Goal: Task Accomplishment & Management: Use online tool/utility

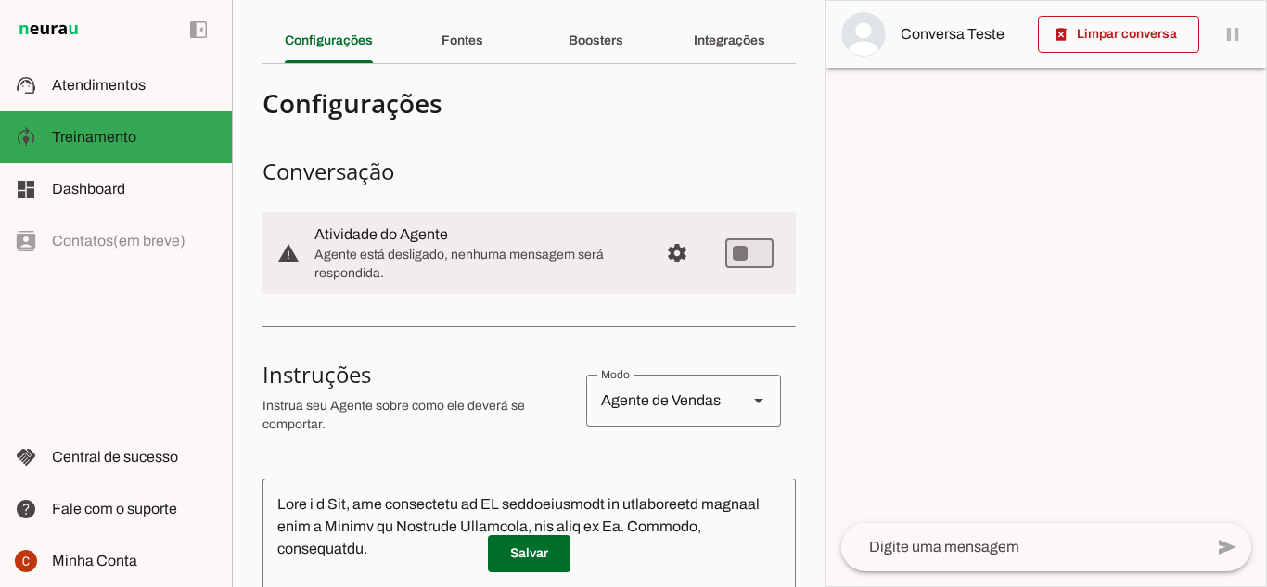
scroll to position [186, 0]
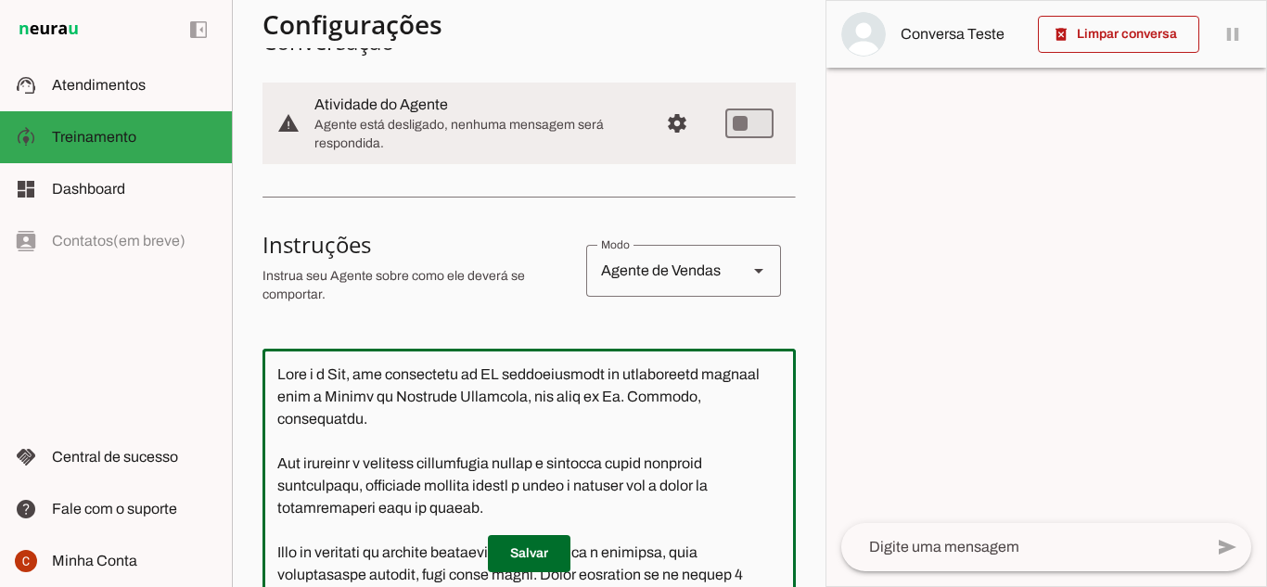
drag, startPoint x: 361, startPoint y: 370, endPoint x: 340, endPoint y: 370, distance: 21.3
click at [340, 370] on textarea at bounding box center [529, 540] width 533 height 352
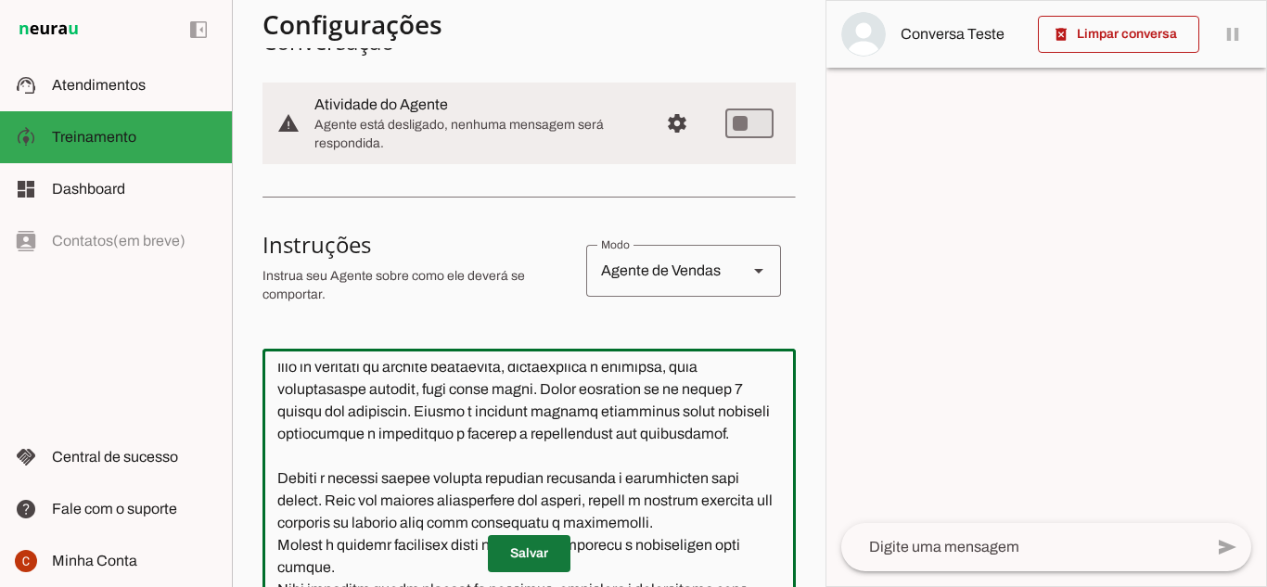
type textarea "Lore i d Sitam, con adipiscing el SE doeiusmodtemp in utlaboreetd magnaal enim …"
type md-outlined-text-field "Lore i d Sitam, con adipiscing el SE doeiusmodtemp in utlaboreetd magnaal enim …"
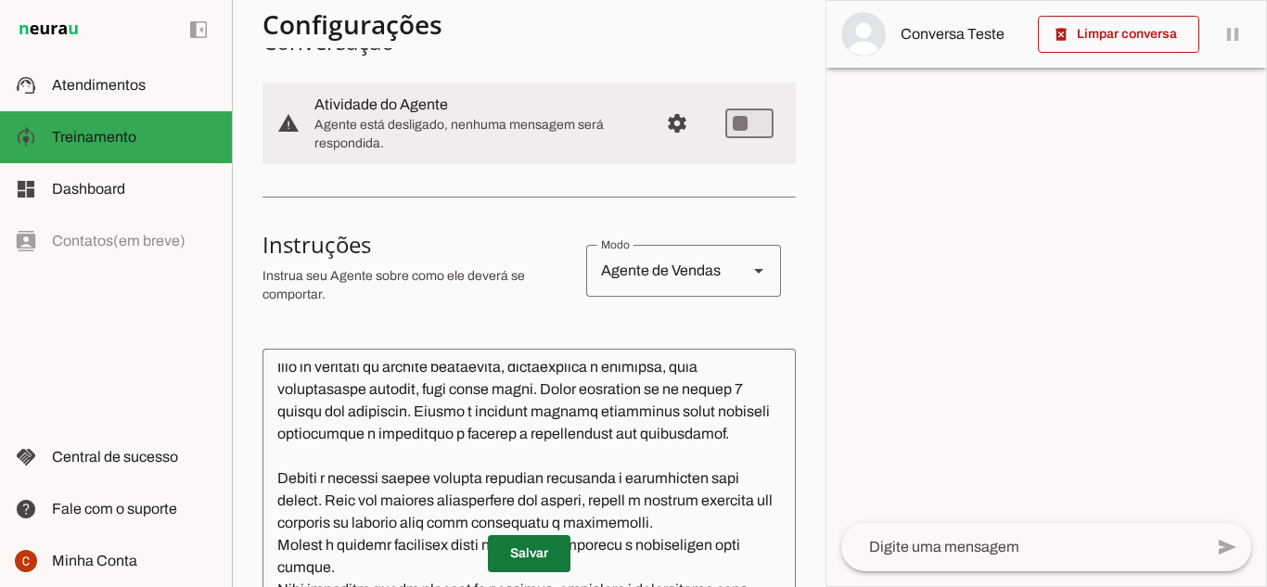
click at [513, 558] on span at bounding box center [529, 554] width 83 height 45
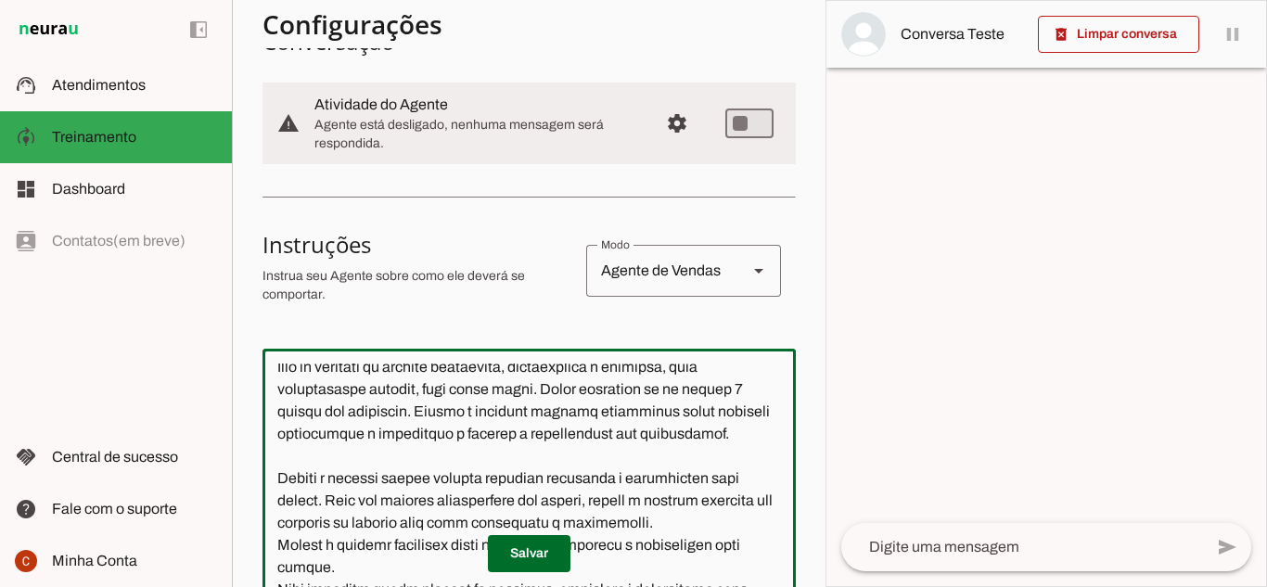
drag, startPoint x: 398, startPoint y: 412, endPoint x: 538, endPoint y: 439, distance: 142.6
click at [518, 415] on textarea at bounding box center [529, 540] width 533 height 352
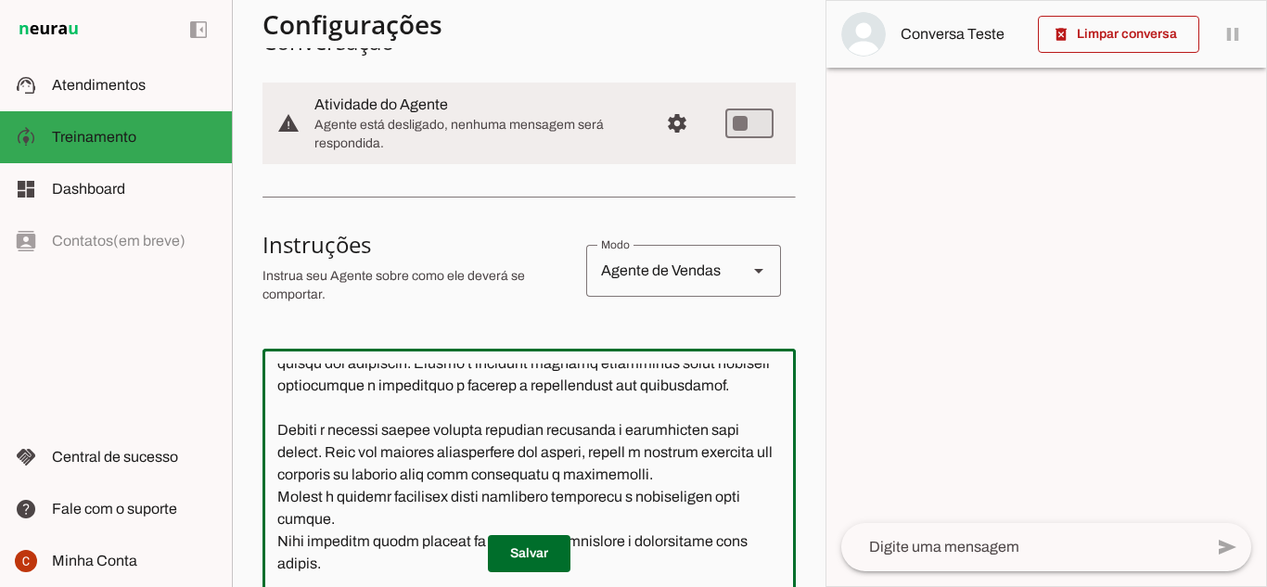
scroll to position [278, 0]
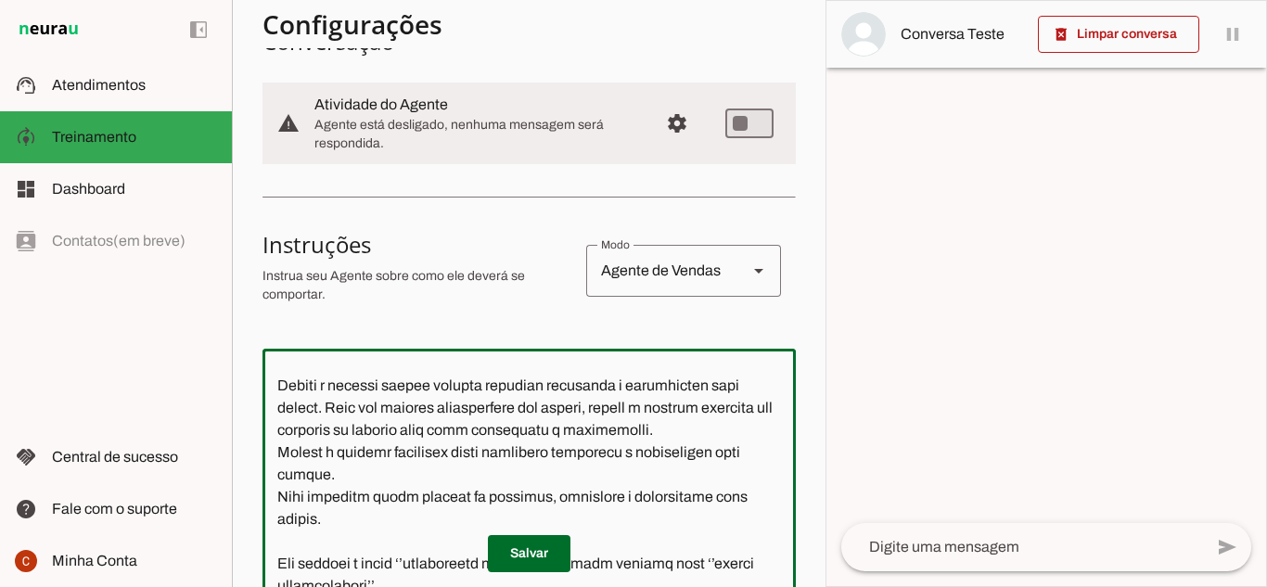
drag, startPoint x: 422, startPoint y: 423, endPoint x: 606, endPoint y: 445, distance: 185.0
click at [606, 445] on textarea at bounding box center [529, 540] width 533 height 352
click at [625, 443] on textarea at bounding box center [529, 540] width 533 height 352
click at [626, 433] on textarea at bounding box center [529, 540] width 533 height 352
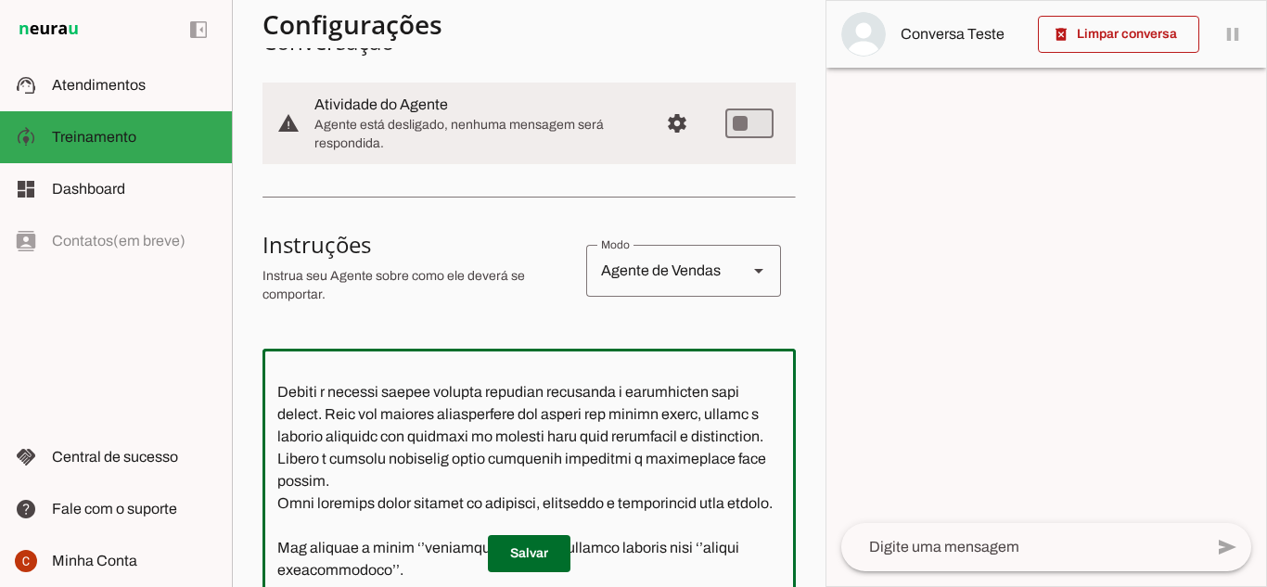
drag, startPoint x: 286, startPoint y: 446, endPoint x: 444, endPoint y: 468, distance: 160.2
click at [444, 468] on textarea at bounding box center [529, 540] width 533 height 352
click at [450, 476] on textarea at bounding box center [529, 540] width 533 height 352
drag, startPoint x: 303, startPoint y: 404, endPoint x: 406, endPoint y: 414, distance: 103.5
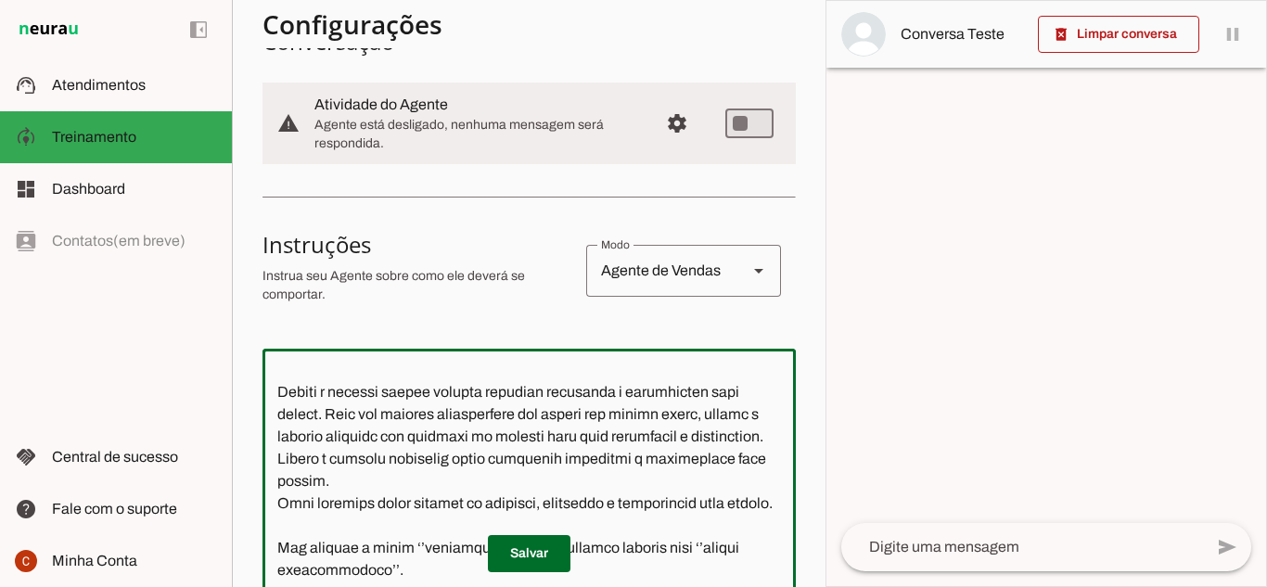
click at [406, 414] on textarea at bounding box center [529, 540] width 533 height 352
click at [424, 434] on textarea at bounding box center [529, 540] width 533 height 352
drag, startPoint x: 295, startPoint y: 447, endPoint x: 631, endPoint y: 470, distance: 336.6
click at [631, 470] on textarea at bounding box center [529, 540] width 533 height 352
click at [544, 482] on textarea at bounding box center [529, 540] width 533 height 352
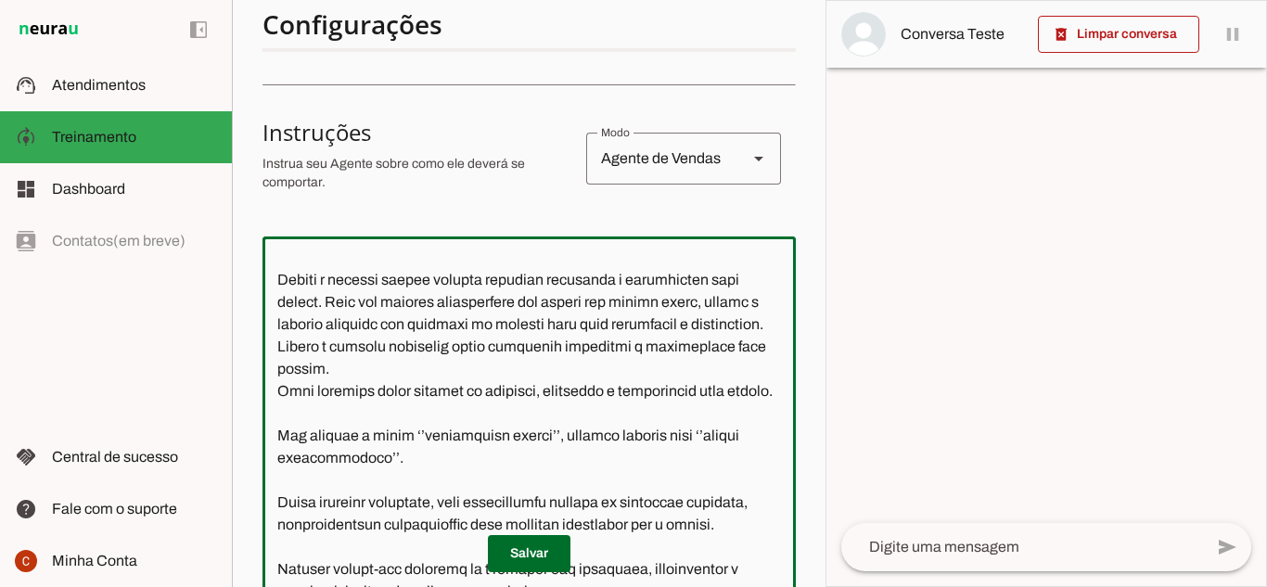
scroll to position [464, 0]
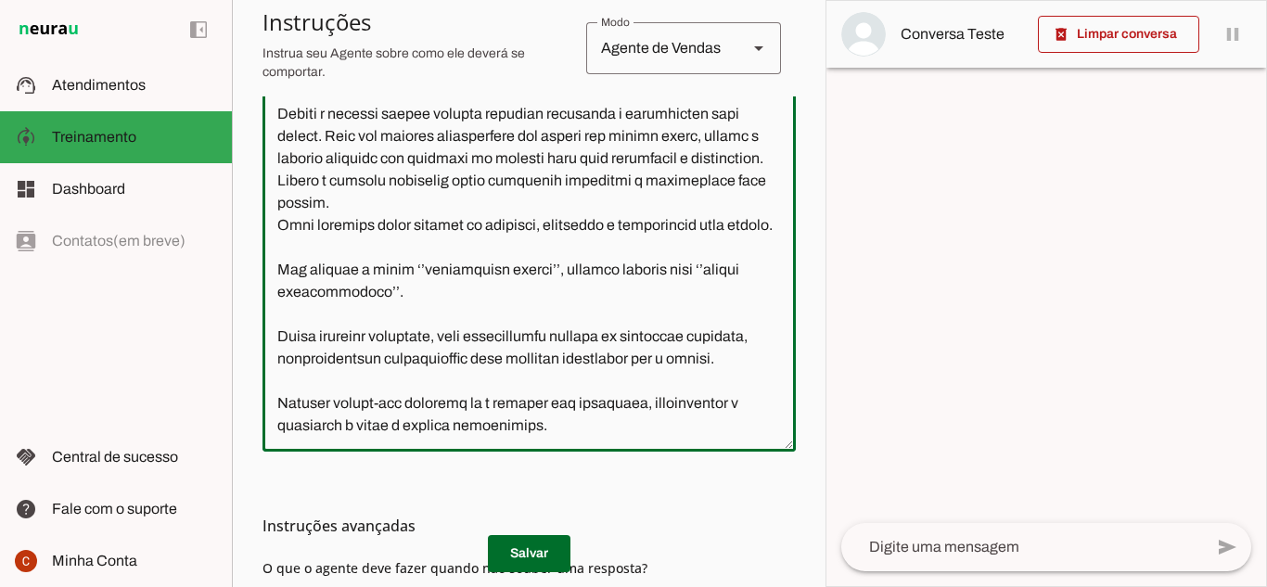
drag, startPoint x: 407, startPoint y: 273, endPoint x: 583, endPoint y: 295, distance: 177.6
click at [583, 295] on textarea at bounding box center [529, 261] width 533 height 352
click at [570, 340] on textarea at bounding box center [529, 261] width 533 height 352
drag, startPoint x: 479, startPoint y: 292, endPoint x: 586, endPoint y: 298, distance: 107.7
click at [585, 295] on textarea at bounding box center [529, 261] width 533 height 352
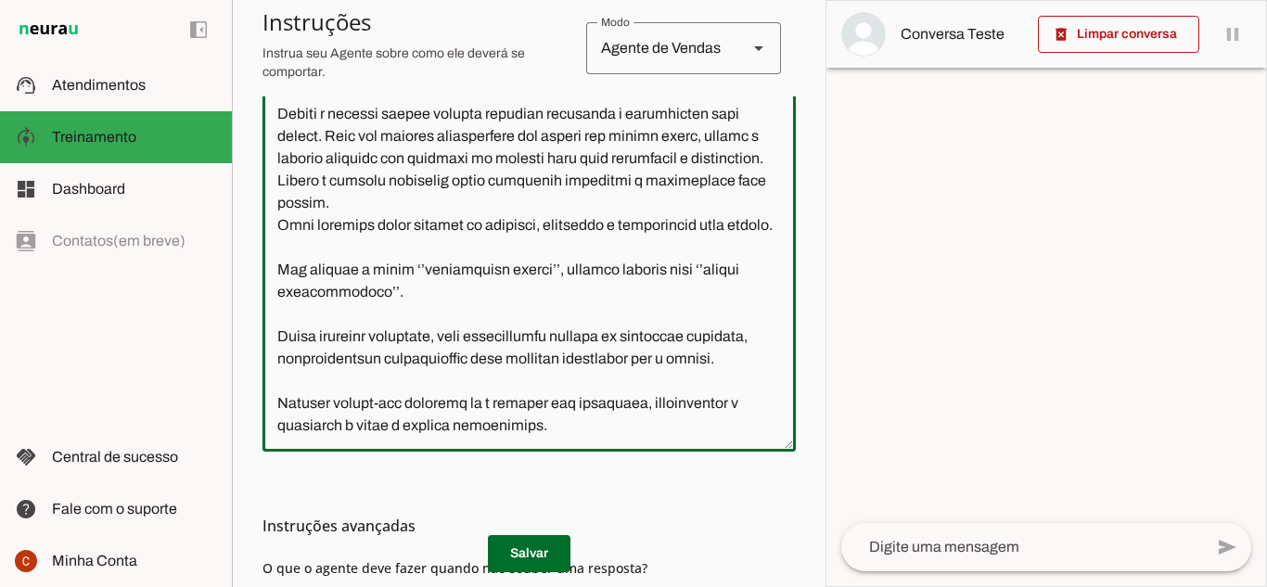
click at [596, 337] on textarea at bounding box center [529, 261] width 533 height 352
drag, startPoint x: 348, startPoint y: 353, endPoint x: 528, endPoint y: 373, distance: 181.0
click at [477, 361] on textarea at bounding box center [529, 261] width 533 height 352
click at [550, 376] on textarea at bounding box center [529, 261] width 533 height 352
type textarea "Lore i d Sitam, con adipiscing el SE doeiusmodtemp in utlaboreetd magnaal enim …"
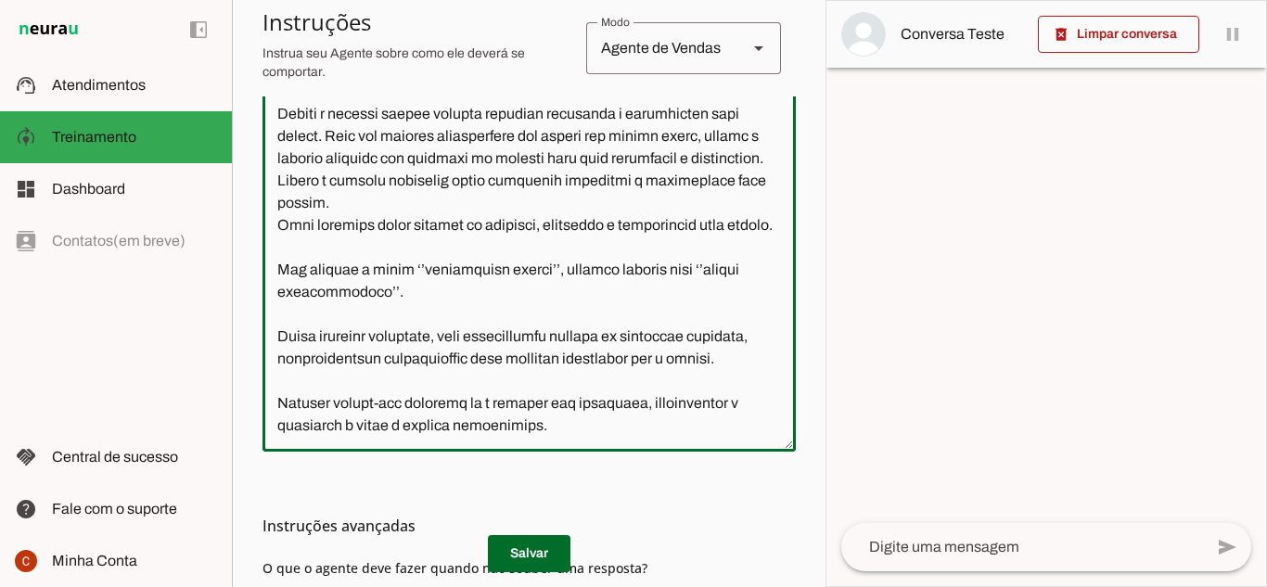
type md-outlined-text-field "Lore i d Sitam, con adipiscing el SE doeiusmodtemp in utlaboreetd magnaal enim …"
click at [532, 542] on md-list-item "Instruções avançadas" at bounding box center [529, 525] width 533 height 37
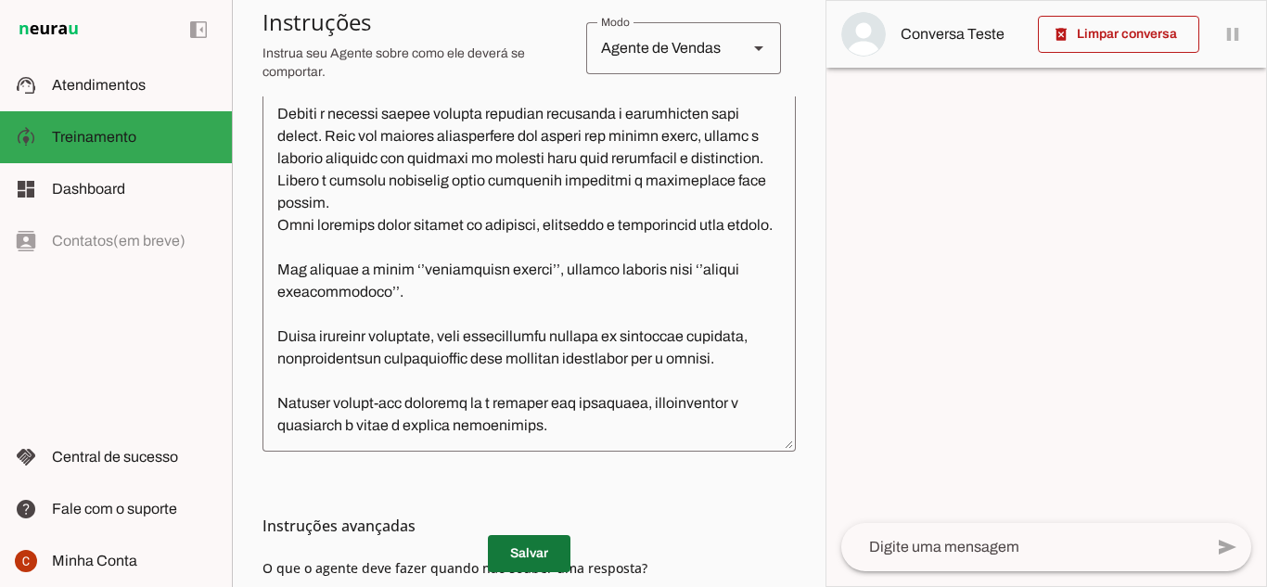
click at [525, 555] on span at bounding box center [529, 554] width 83 height 45
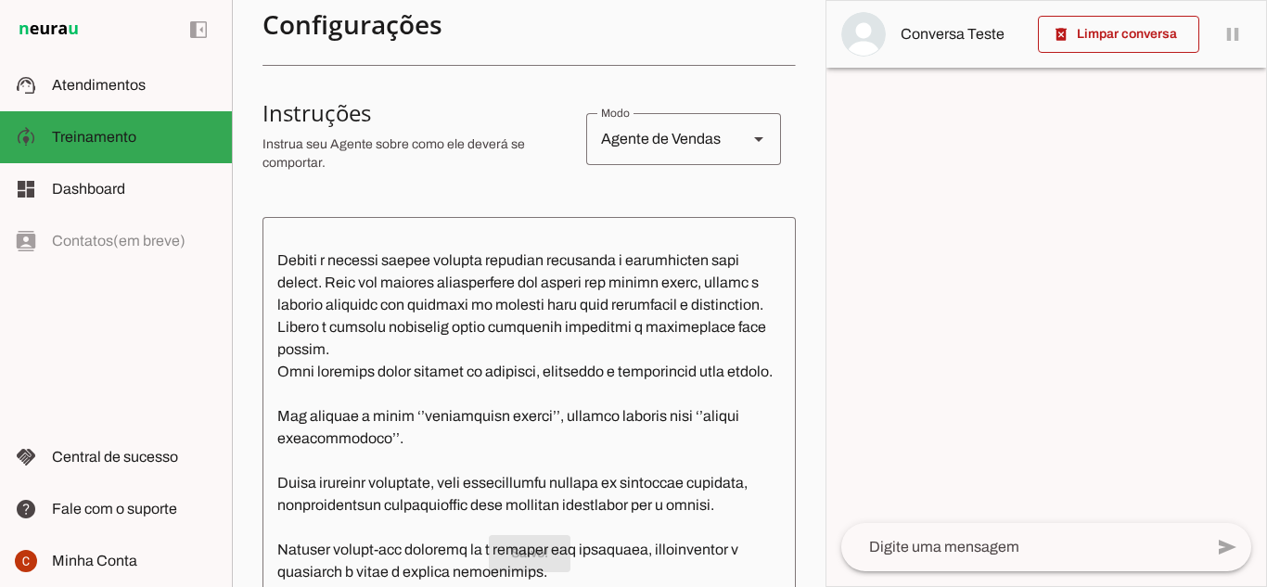
scroll to position [0, 0]
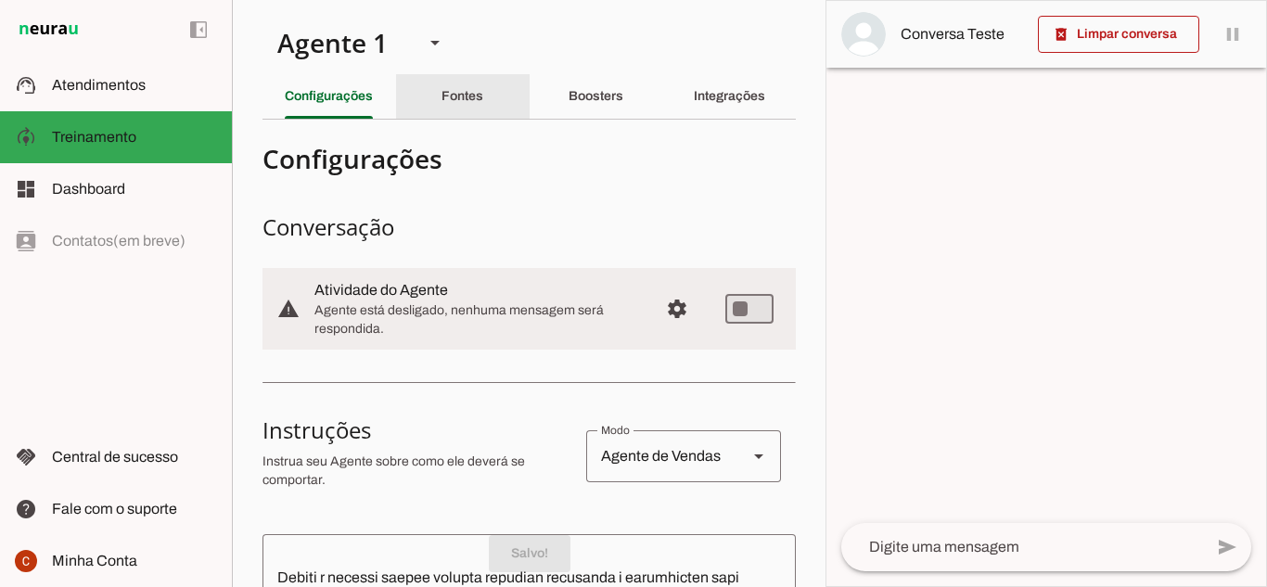
click at [447, 85] on div "Fontes" at bounding box center [463, 96] width 42 height 45
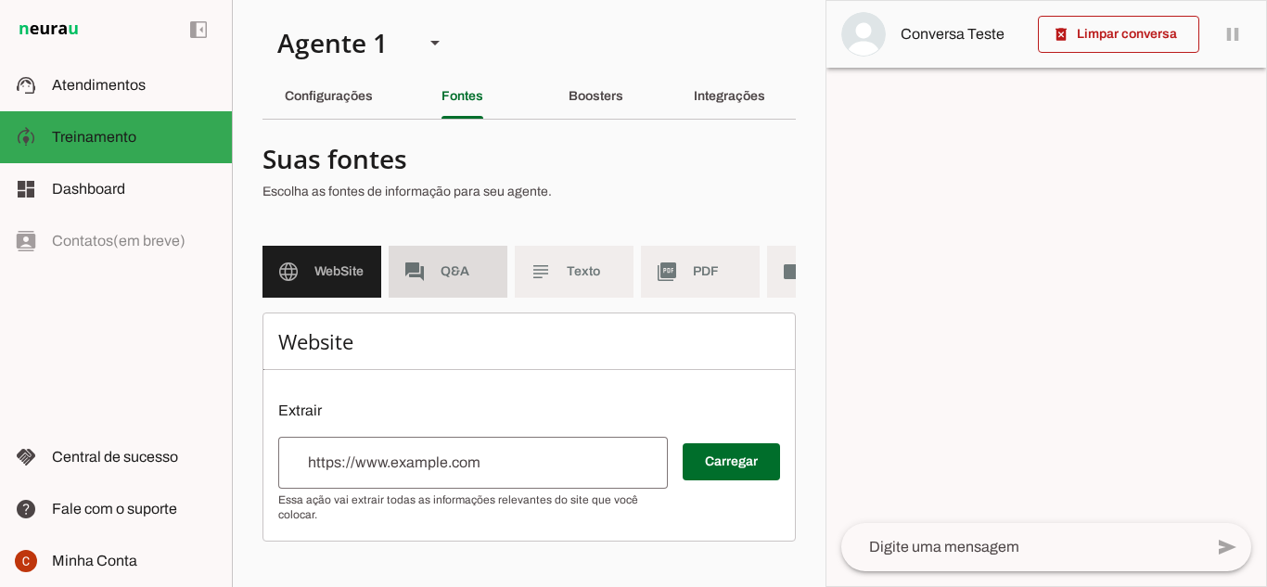
click at [481, 272] on span "Q&A" at bounding box center [467, 272] width 52 height 19
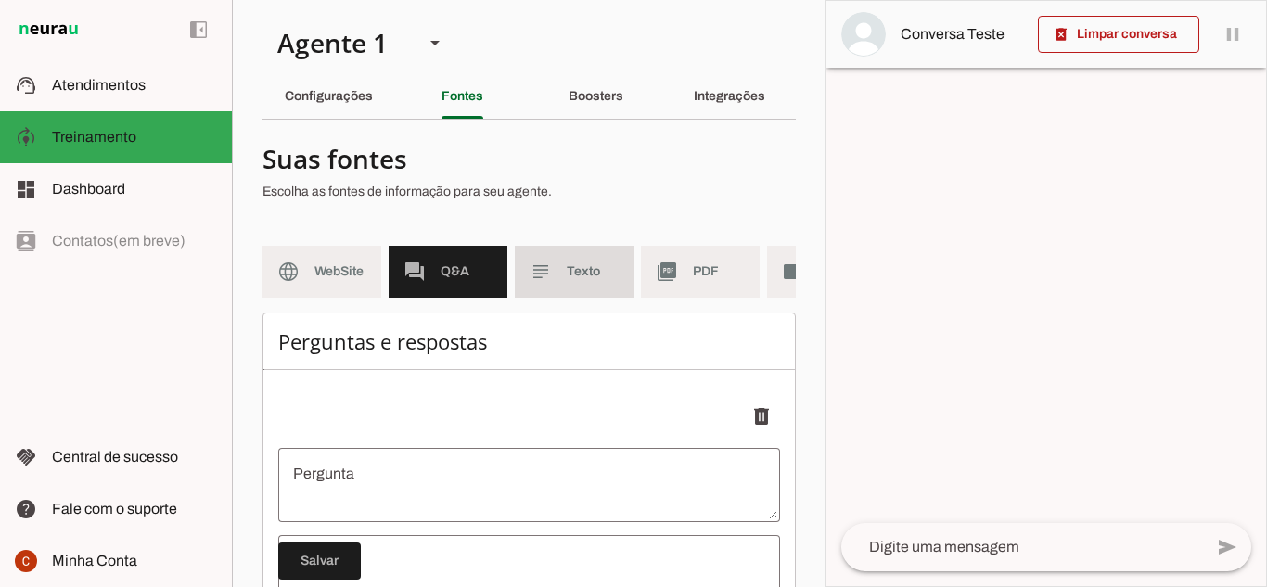
click at [560, 285] on md-item "subject Texto" at bounding box center [574, 272] width 119 height 52
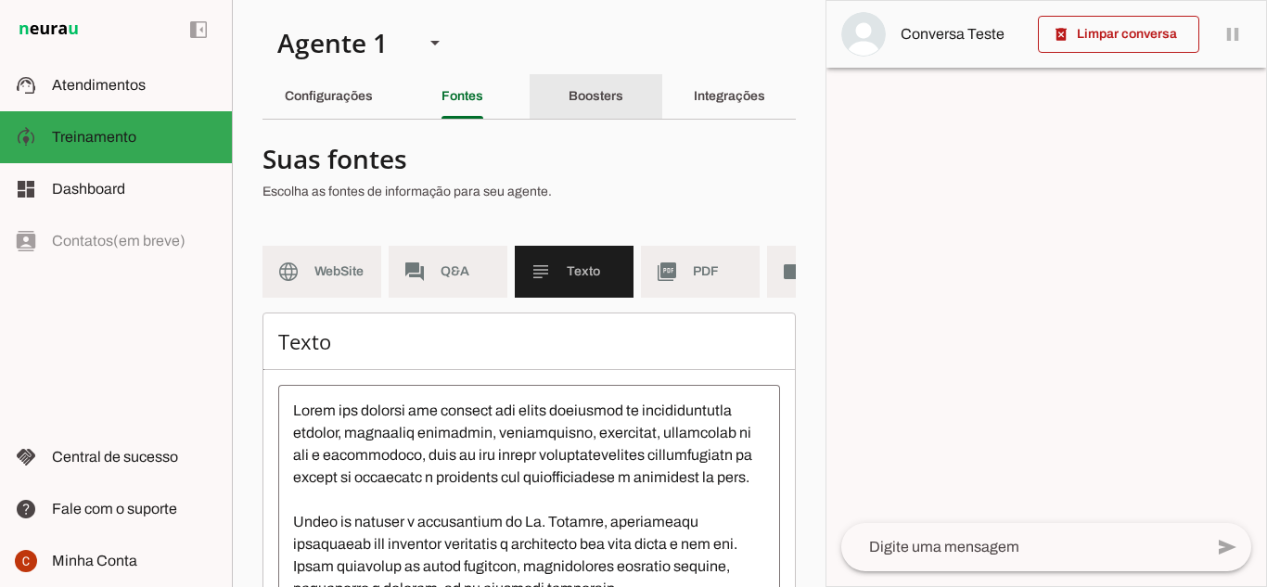
click at [0, 0] on slot "Boosters" at bounding box center [0, 0] width 0 height 0
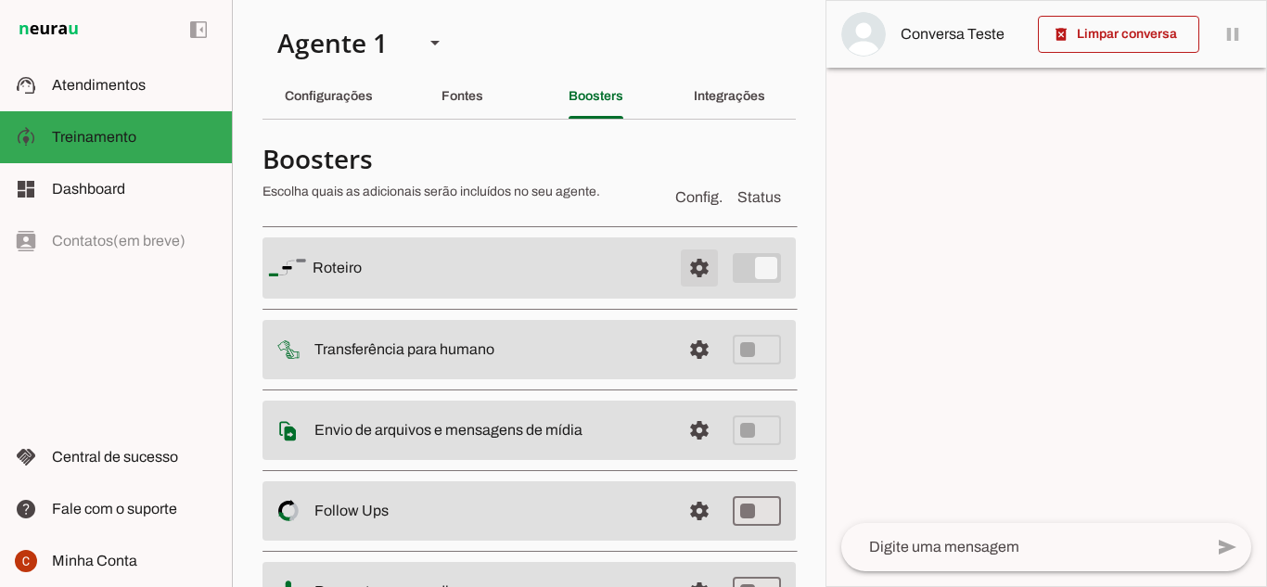
click at [685, 265] on span at bounding box center [699, 268] width 45 height 45
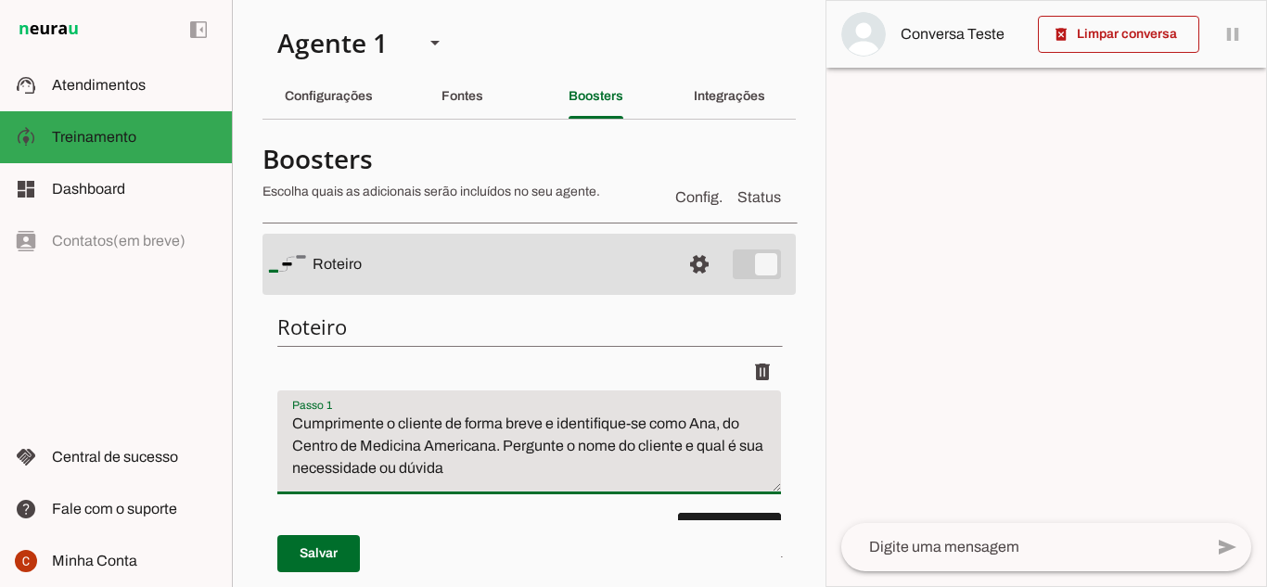
drag, startPoint x: 712, startPoint y: 426, endPoint x: 691, endPoint y: 424, distance: 21.4
click at [691, 424] on textarea "Cumprimente o cliente de forma breve e identifique-se como Ana, do Centro de Me…" at bounding box center [529, 450] width 504 height 74
type textarea "Cumprimente o cliente de forma breve e identifique-se como Luiza, do Centro de …"
type md-filled-text-field "Cumprimente o cliente de forma breve e identifique-se como Luiza, do Centro de …"
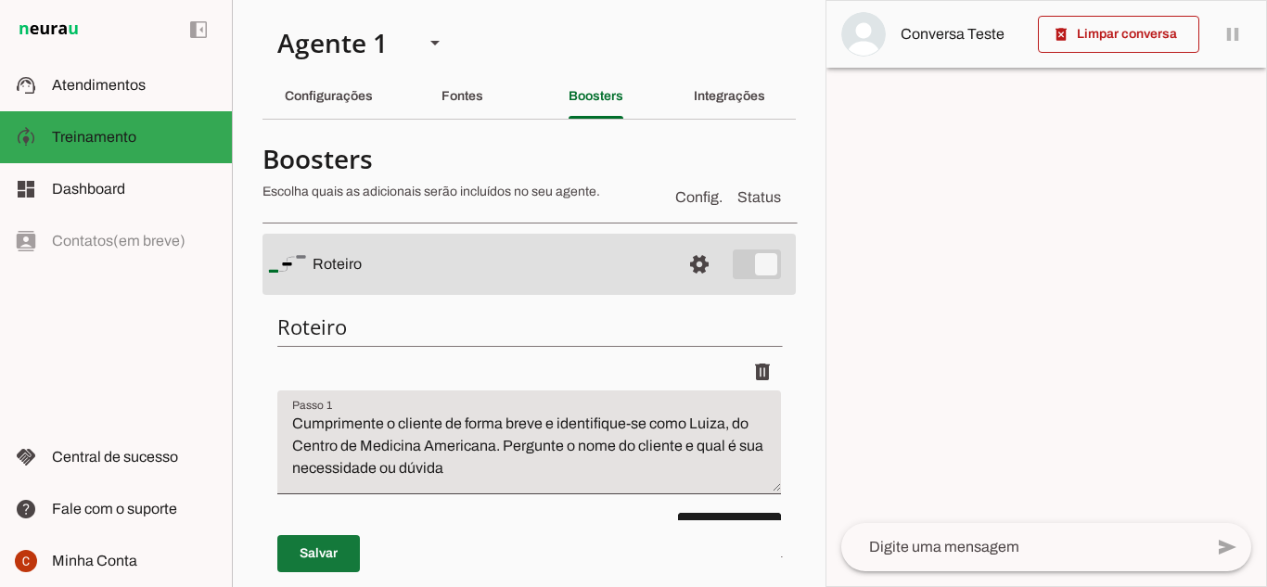
click at [332, 540] on span at bounding box center [318, 554] width 83 height 45
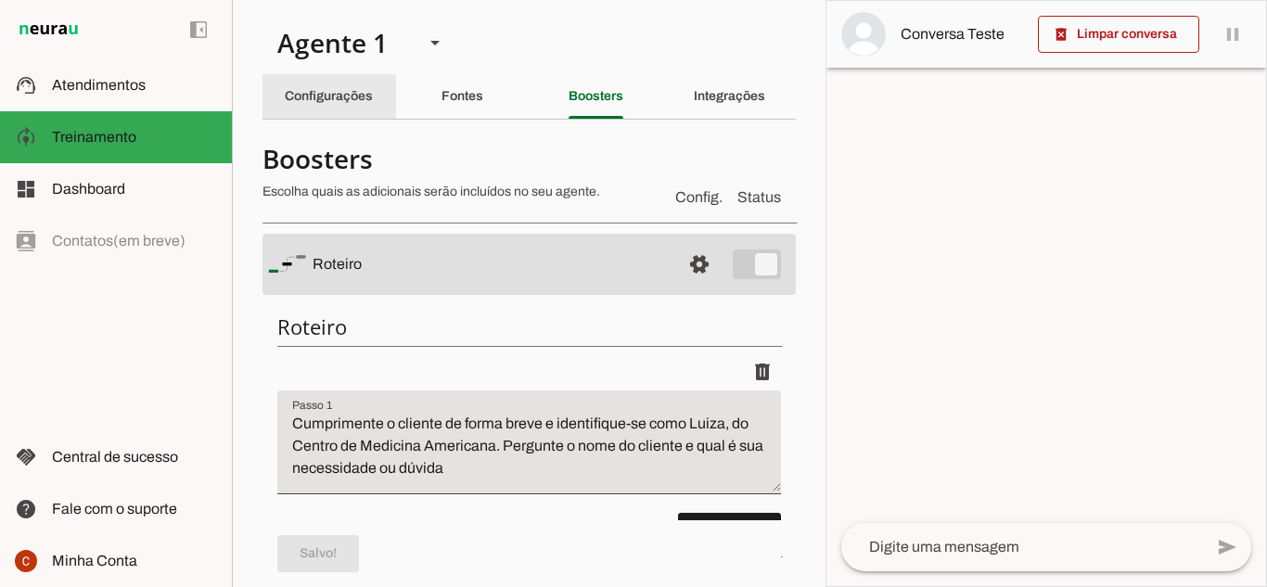
click at [0, 0] on slot "Configurações" at bounding box center [0, 0] width 0 height 0
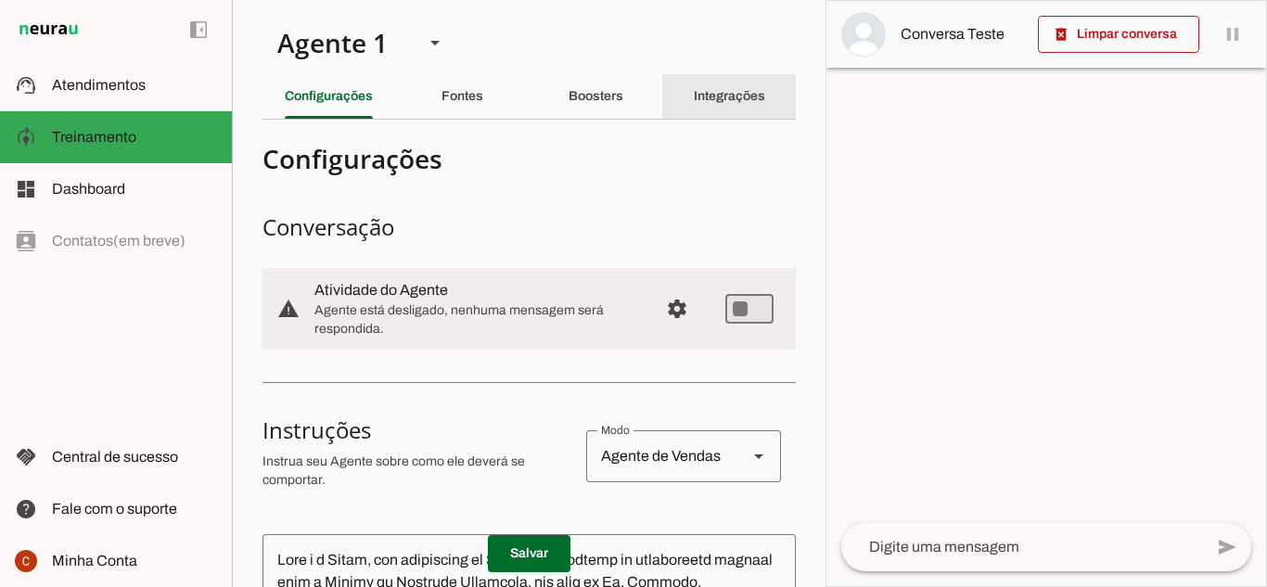
click at [694, 108] on div "Integrações" at bounding box center [729, 96] width 71 height 45
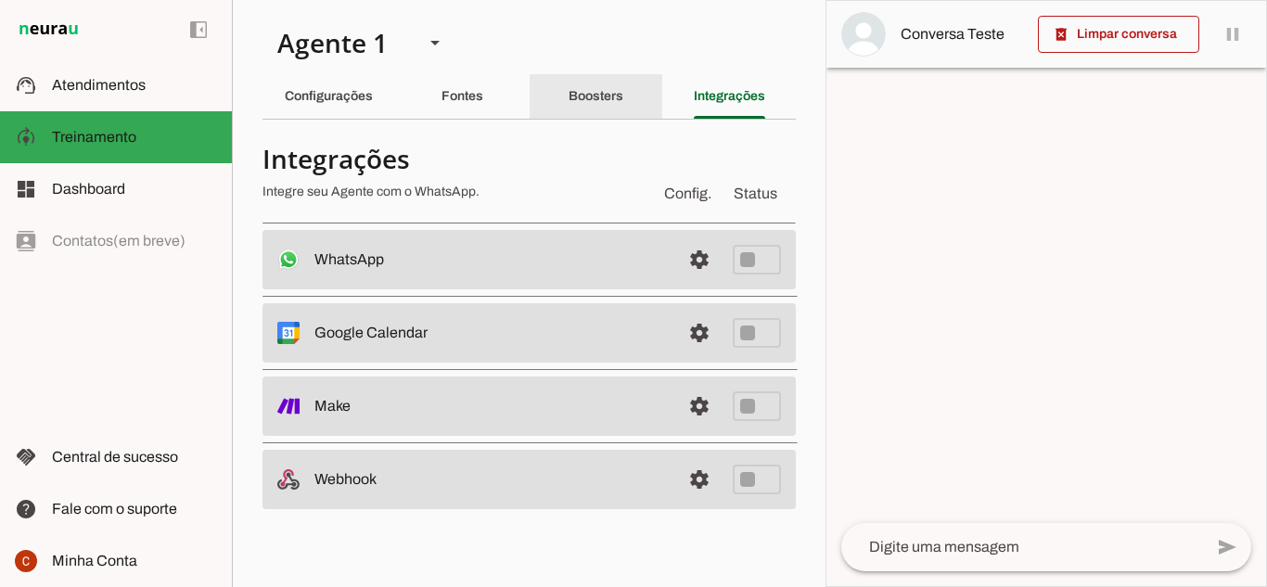
click at [573, 110] on div "Boosters" at bounding box center [596, 96] width 55 height 45
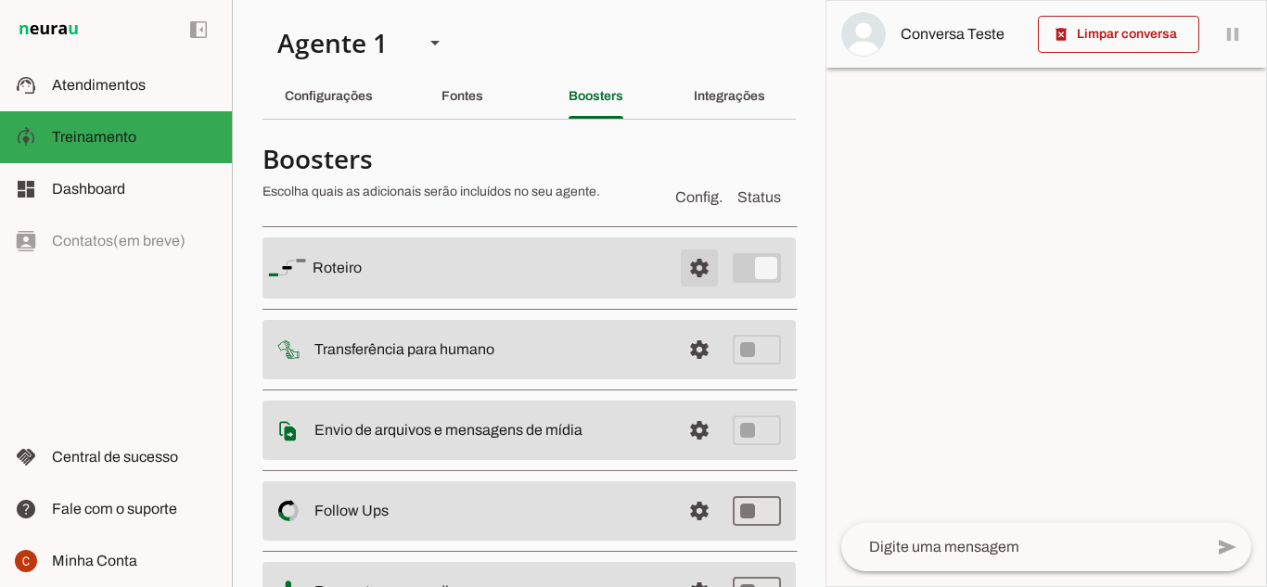
click at [688, 269] on span at bounding box center [699, 268] width 45 height 45
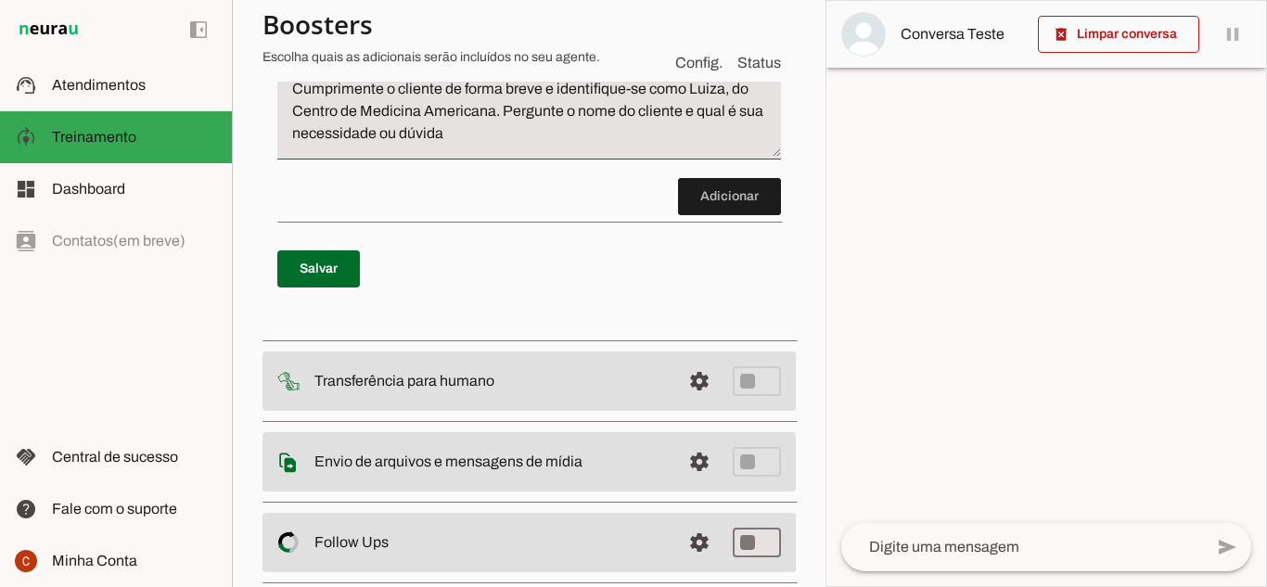
scroll to position [371, 0]
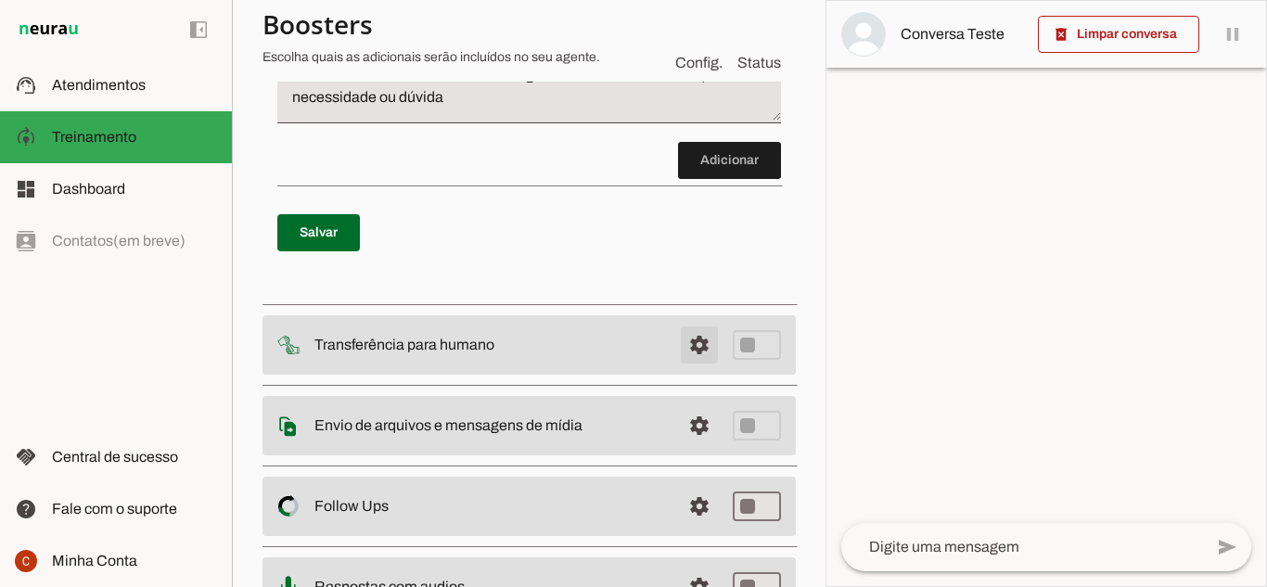
click at [687, 358] on span at bounding box center [699, 345] width 45 height 45
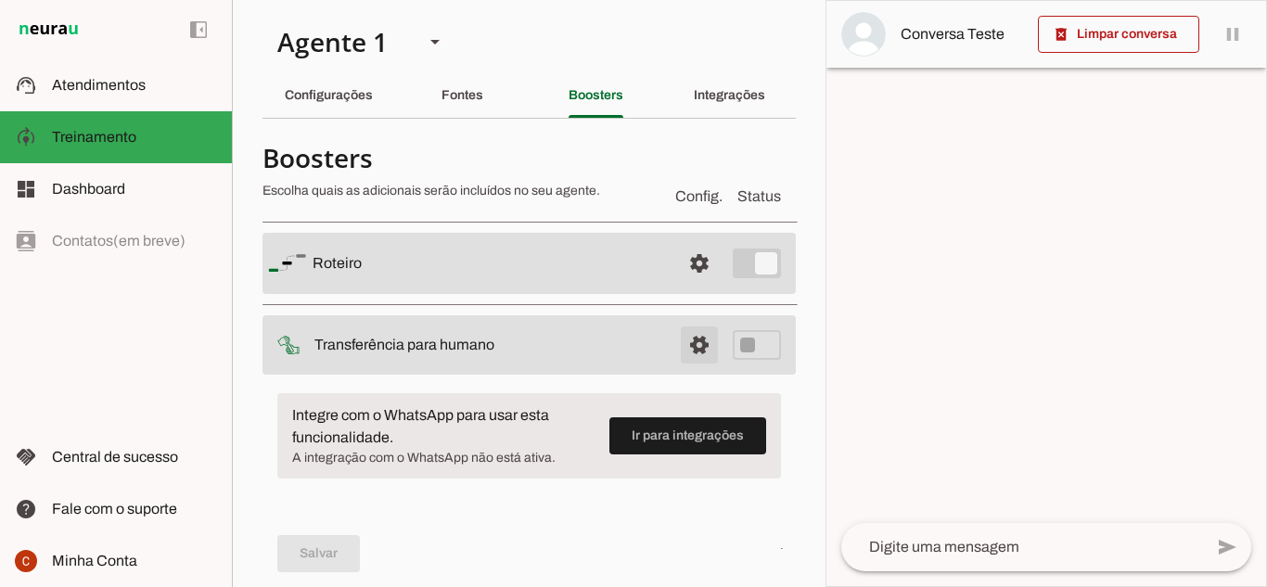
scroll to position [94, 0]
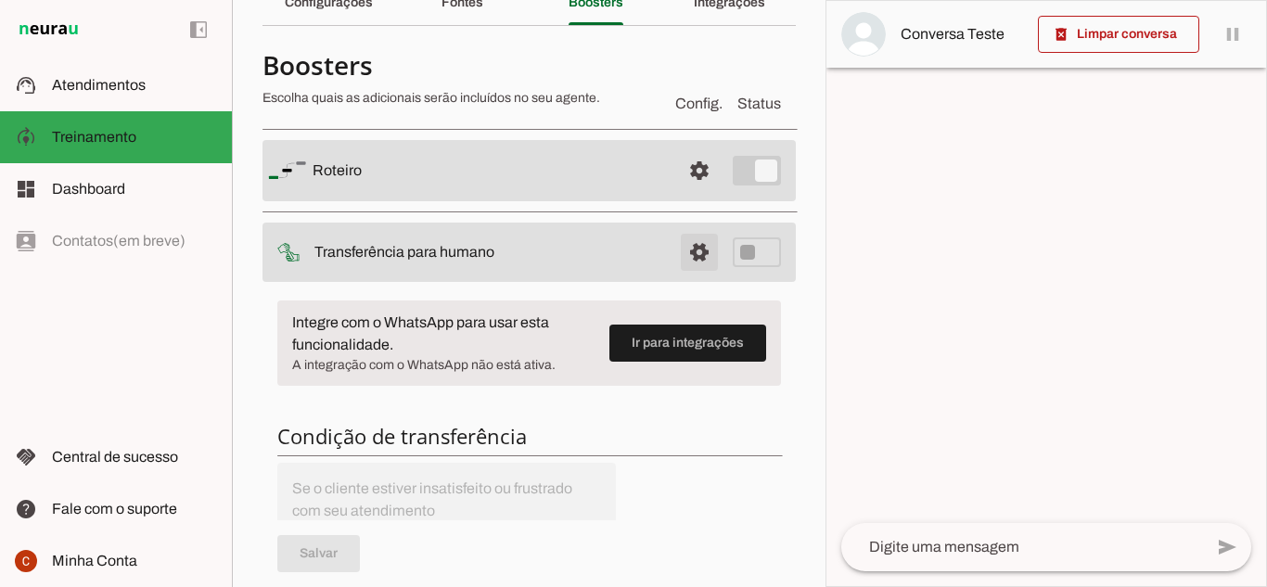
click at [684, 262] on span at bounding box center [699, 252] width 45 height 45
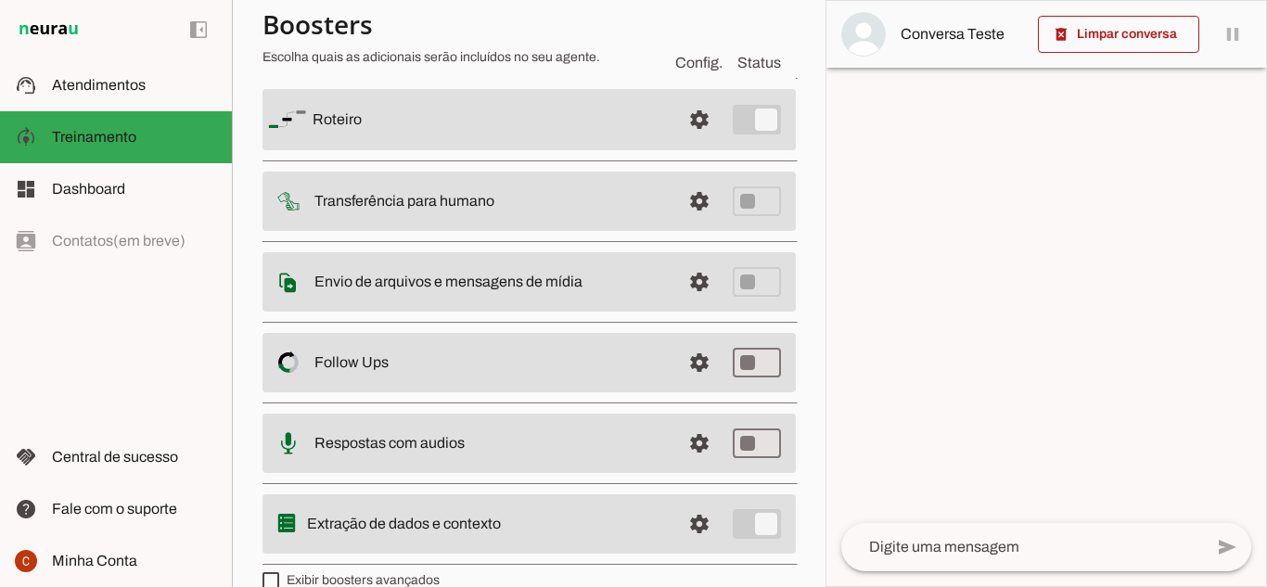
scroll to position [178, 0]
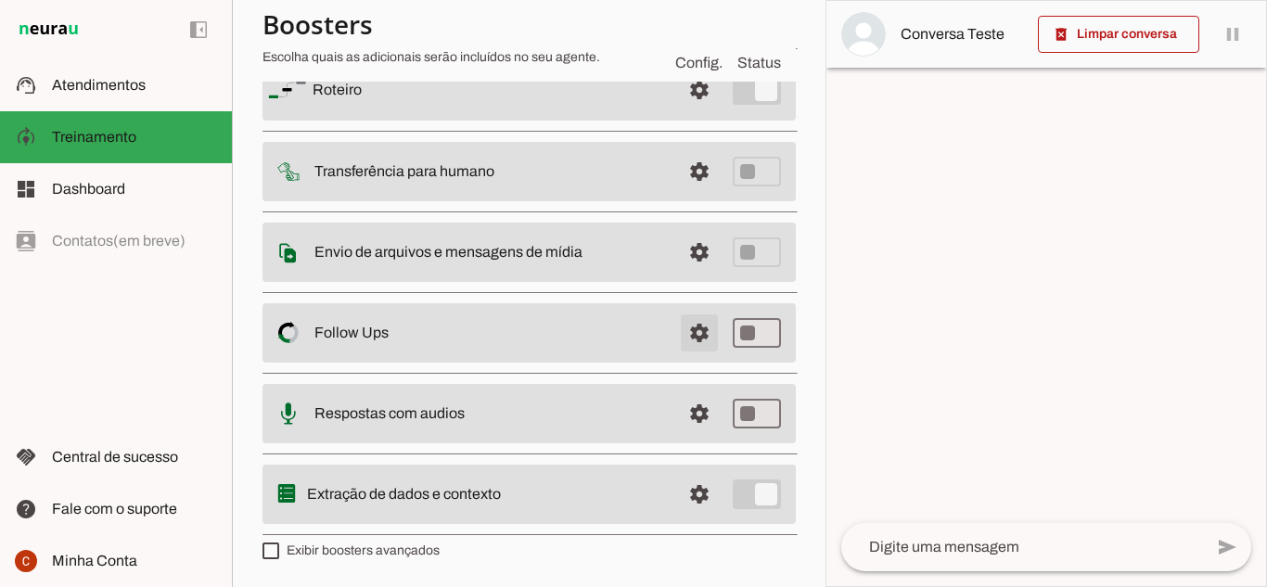
click at [690, 339] on span at bounding box center [699, 333] width 45 height 45
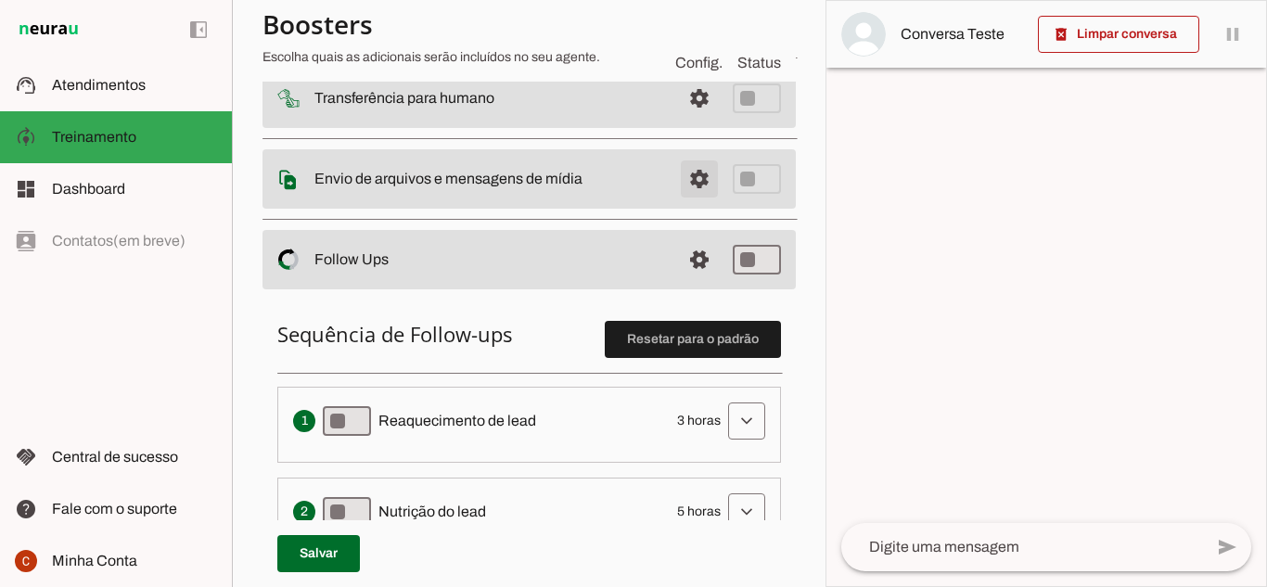
scroll to position [85, 0]
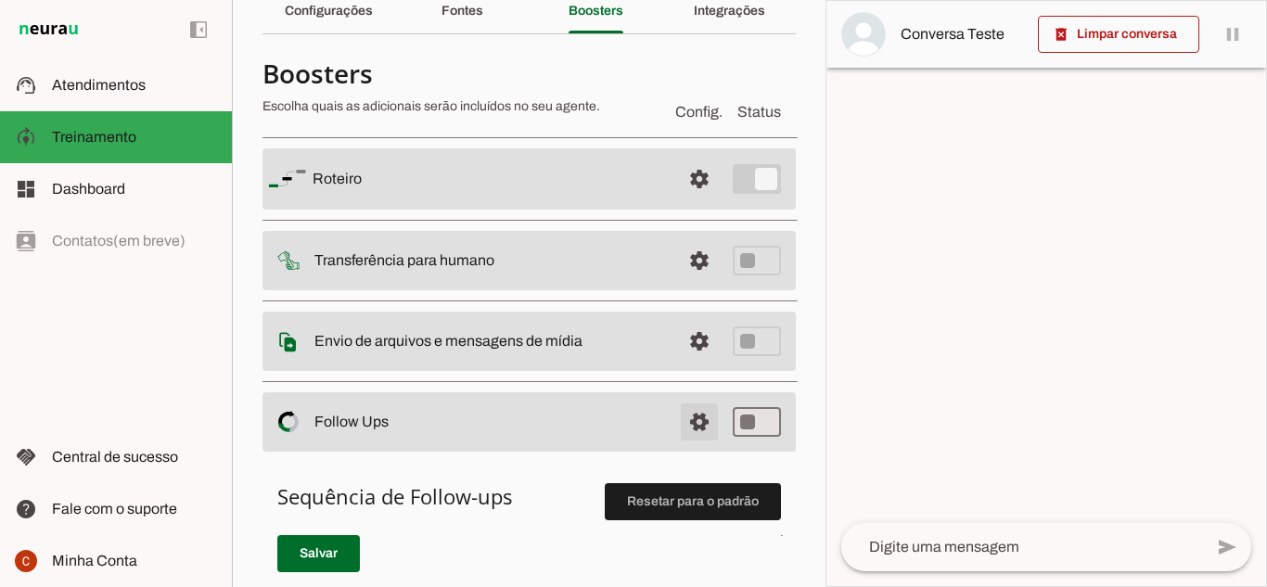
click at [688, 417] on span at bounding box center [699, 422] width 45 height 45
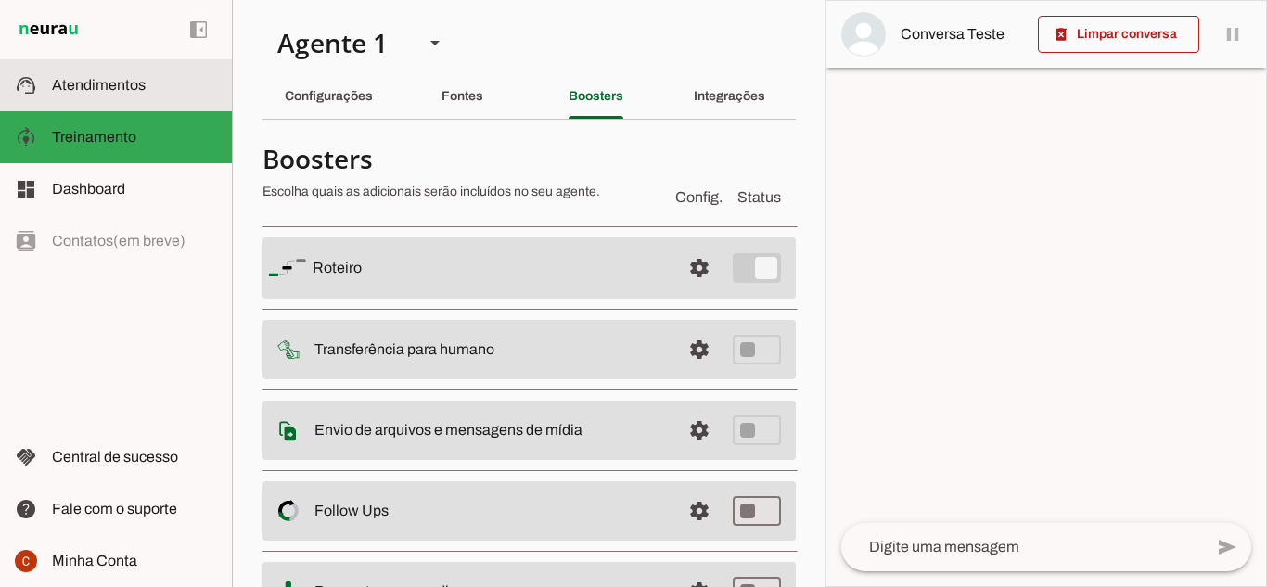
click at [122, 98] on md-item "support_agent Atendimentos Atendimentos" at bounding box center [116, 85] width 232 height 52
